Goal: Find contact information: Find contact information

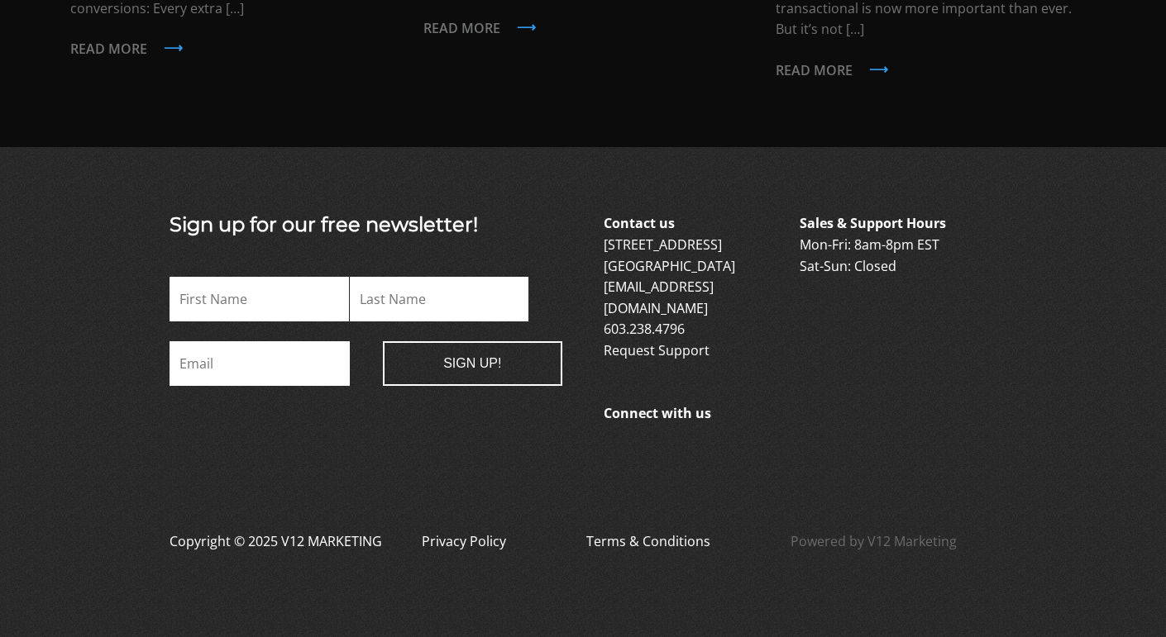
scroll to position [3985, 0]
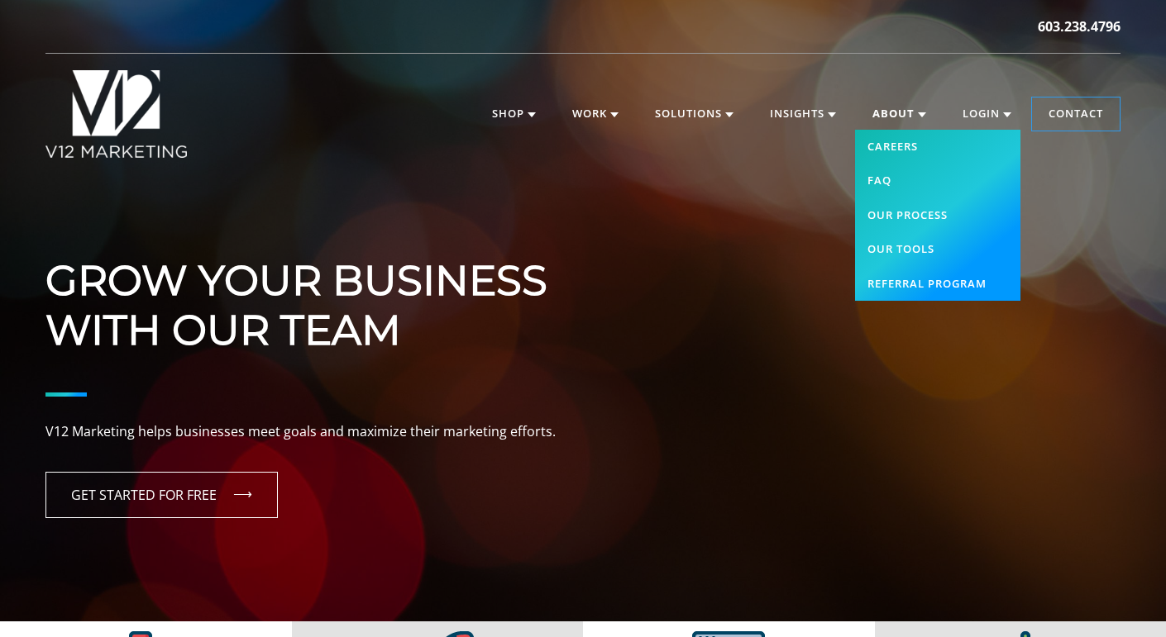
click at [898, 107] on link "About" at bounding box center [899, 114] width 87 height 33
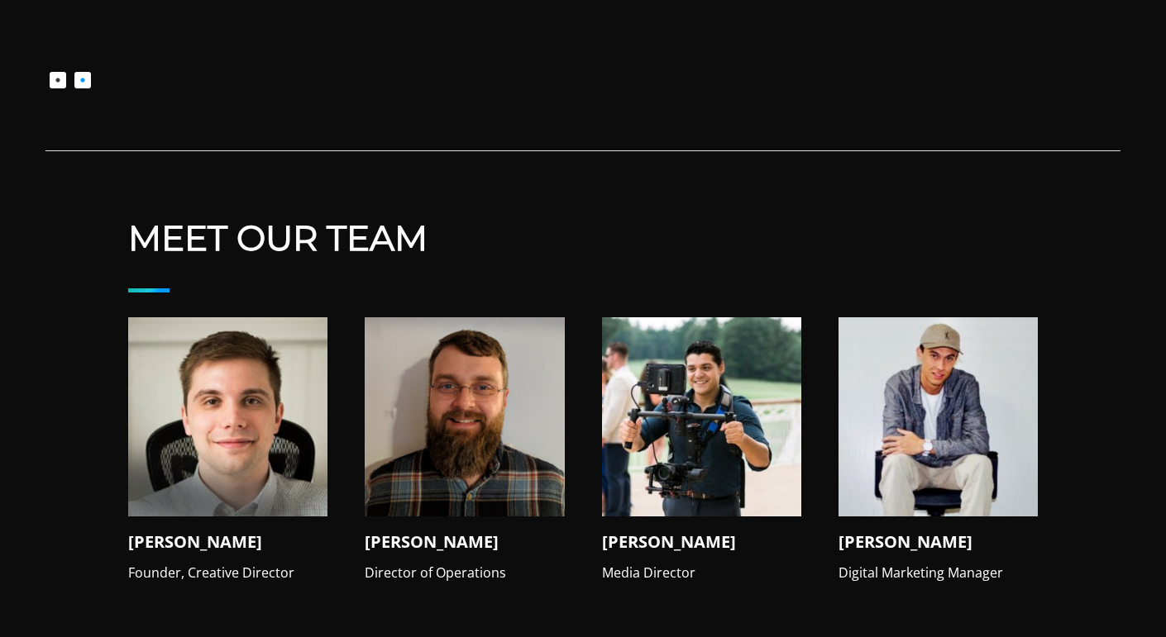
scroll to position [1544, 0]
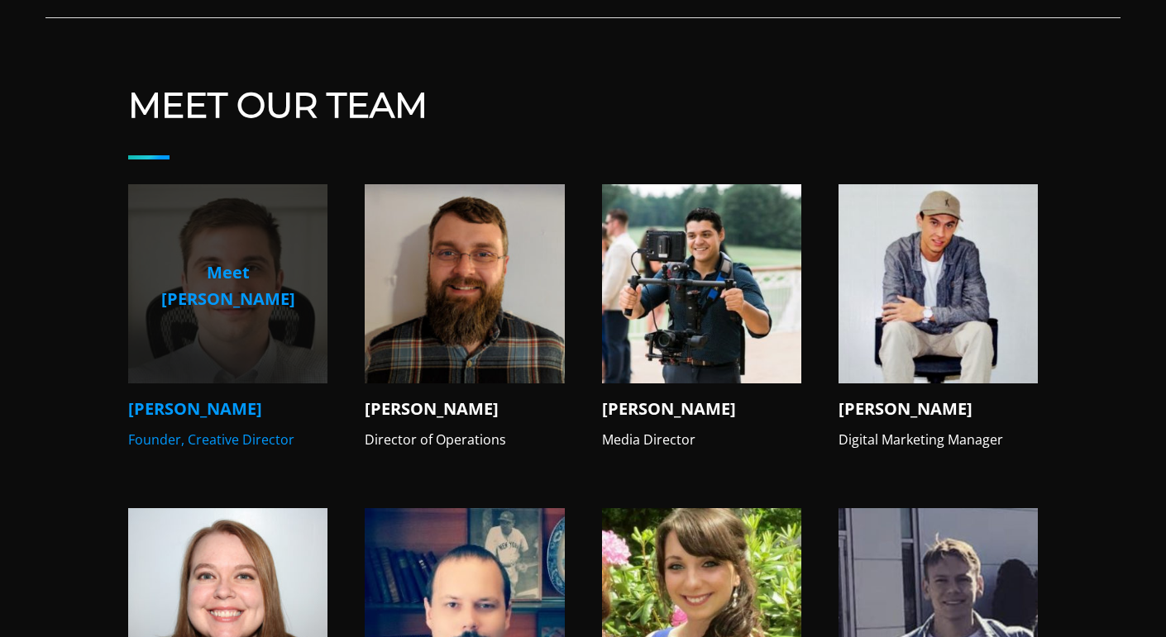
click at [238, 264] on p "Meet [PERSON_NAME]" at bounding box center [227, 286] width 173 height 53
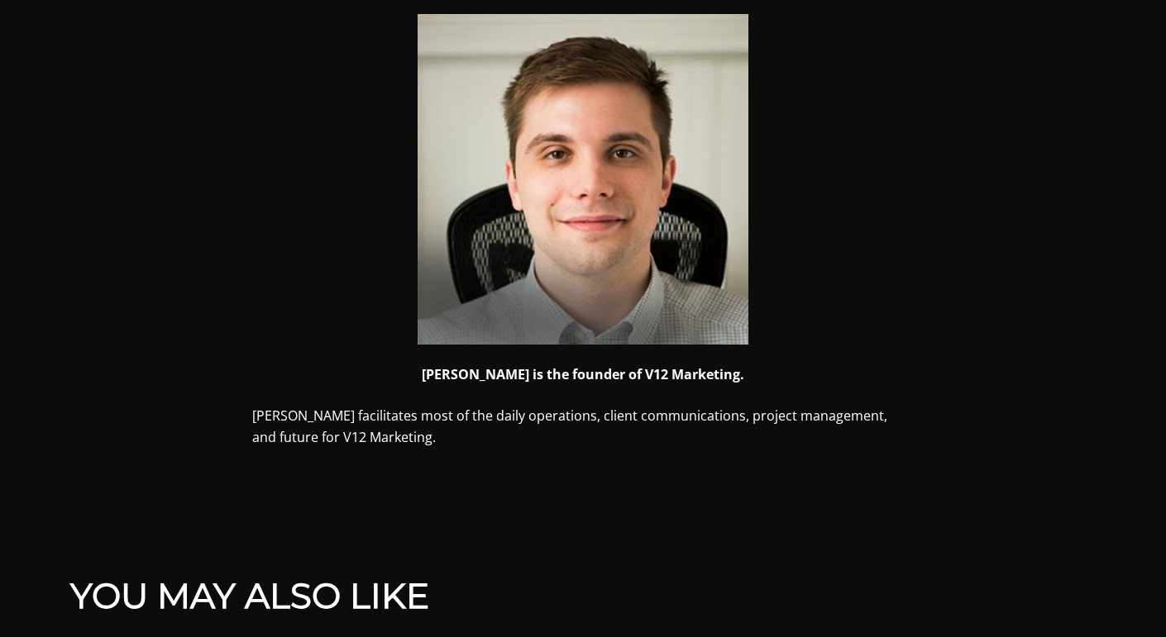
scroll to position [559, 0]
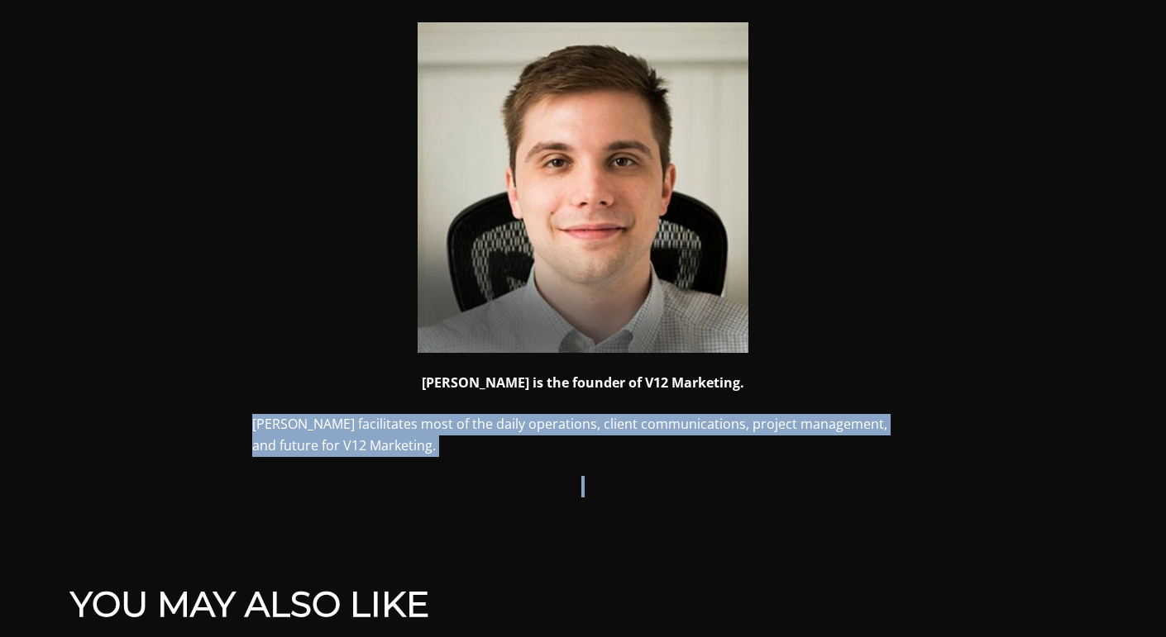
drag, startPoint x: 245, startPoint y: 426, endPoint x: 937, endPoint y: 466, distance: 693.1
click at [937, 466] on article "Mike Visconti Mike is the founder of V12 Marketing. Mike facilitates most of th…" at bounding box center [582, 226] width 1075 height 582
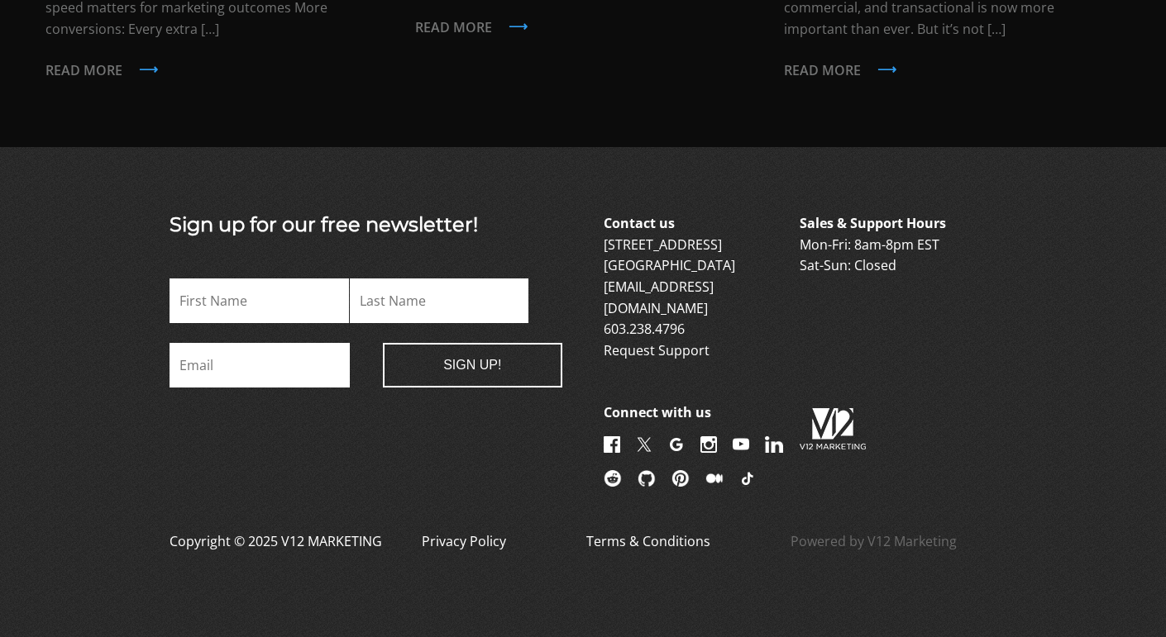
scroll to position [1645, 0]
click at [95, 464] on footer "Sign up for our free newsletter! X/Twitter This field is for validation purpose…" at bounding box center [583, 392] width 1166 height 490
